Goal: Entertainment & Leisure: Consume media (video, audio)

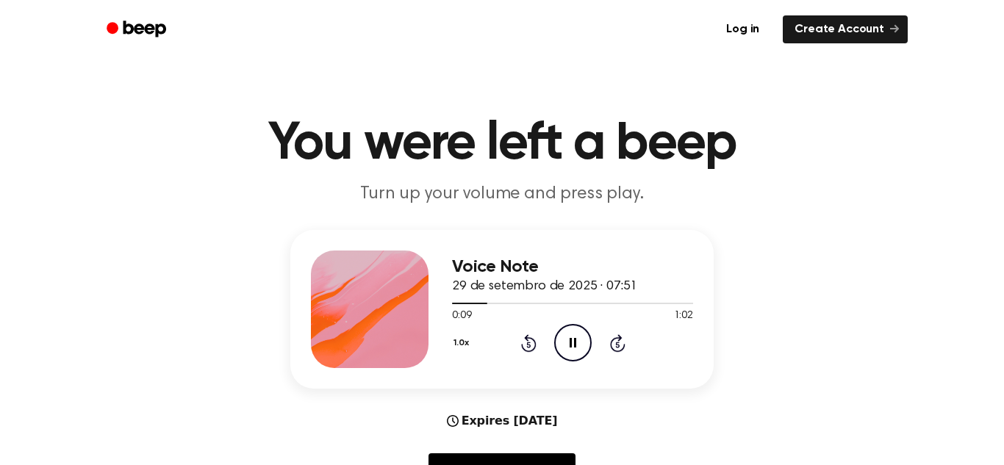
click at [614, 345] on icon "Skip 5 seconds" at bounding box center [617, 343] width 16 height 19
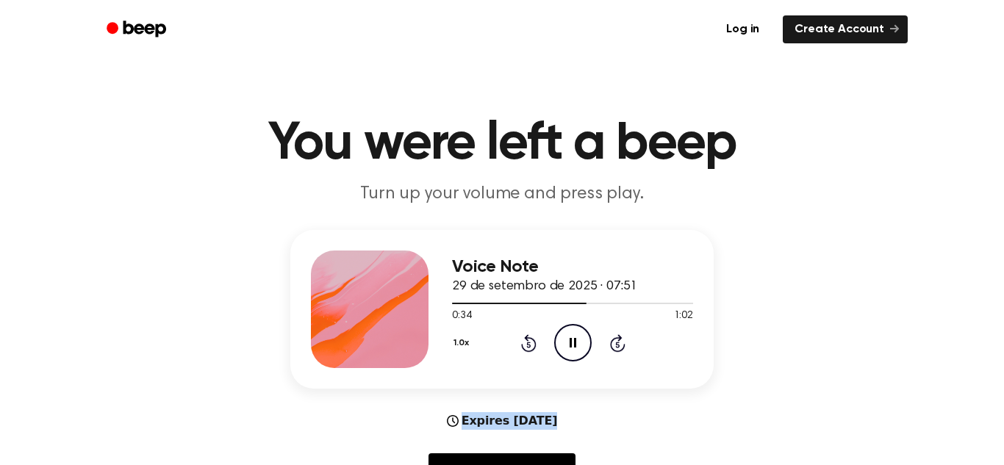
click at [614, 345] on icon "Skip 5 seconds" at bounding box center [617, 343] width 16 height 19
click at [564, 344] on icon "Play Audio" at bounding box center [572, 342] width 37 height 37
click at [567, 340] on icon "Pause Audio" at bounding box center [572, 342] width 37 height 37
